Goal: Information Seeking & Learning: Understand process/instructions

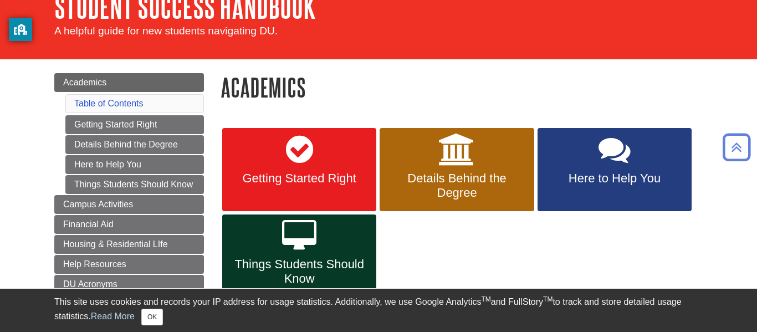
scroll to position [60, 0]
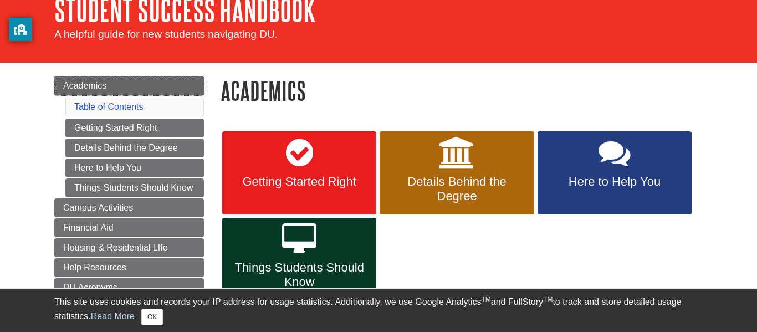
click at [140, 84] on link "Academics" at bounding box center [129, 85] width 150 height 19
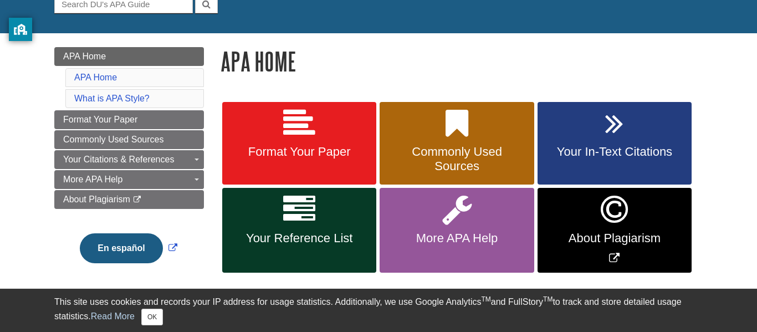
scroll to position [122, 0]
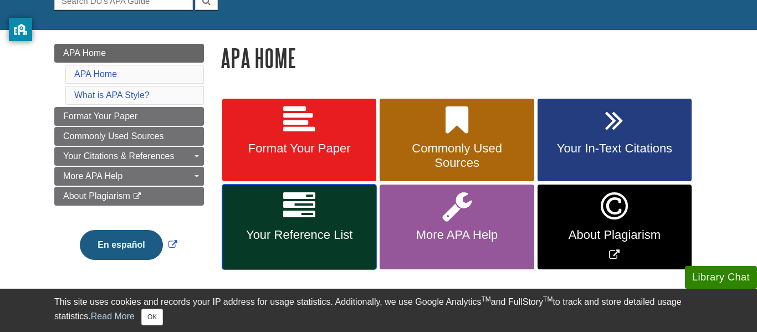
click at [324, 194] on link "Your Reference List" at bounding box center [299, 227] width 154 height 85
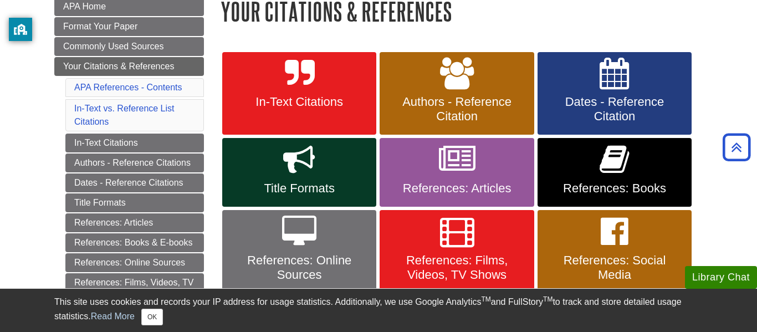
scroll to position [163, 0]
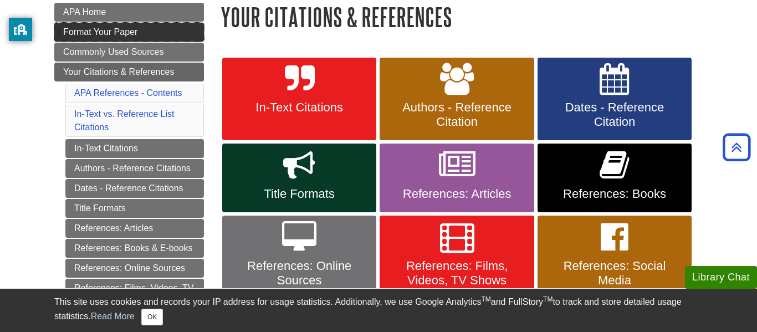
click at [103, 25] on link "Format Your Paper" at bounding box center [129, 32] width 150 height 19
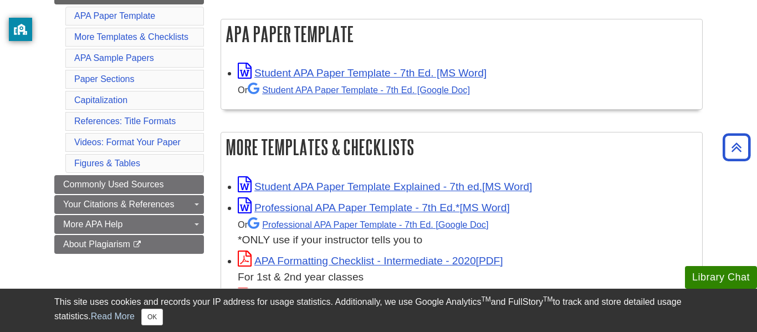
scroll to position [186, 0]
